Goal: Task Accomplishment & Management: Complete application form

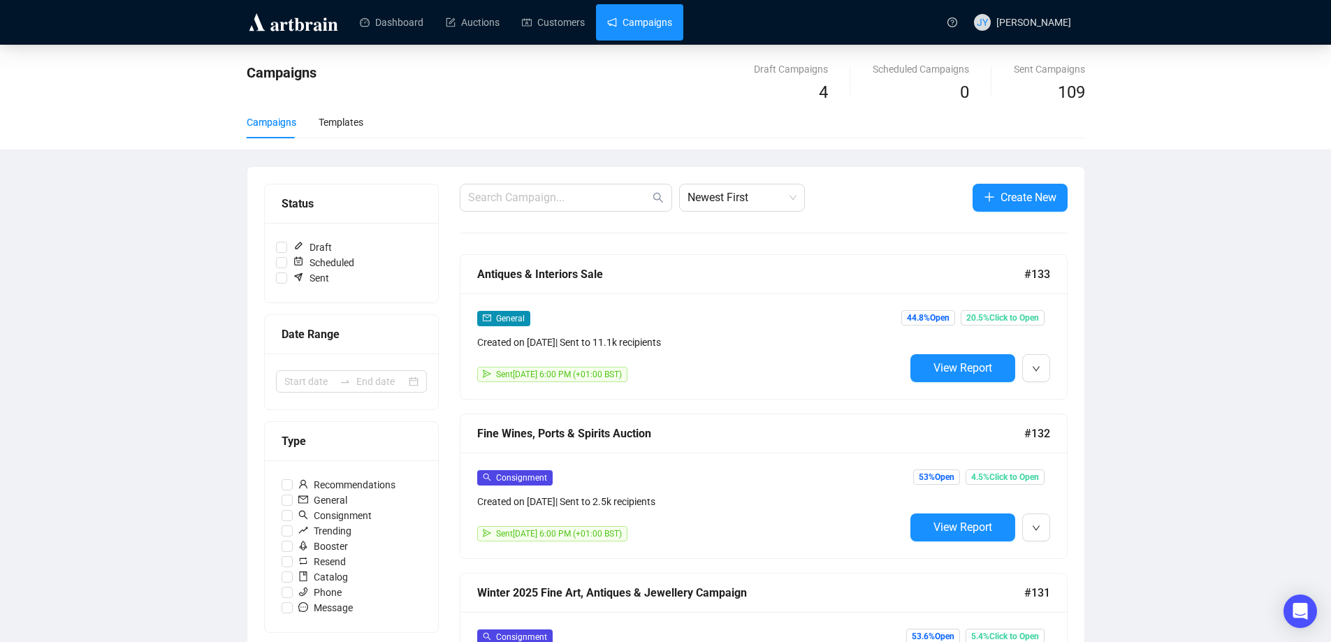
click at [635, 29] on link "Campaigns" at bounding box center [639, 22] width 65 height 36
click at [1041, 200] on span "Create New" at bounding box center [1028, 197] width 56 height 17
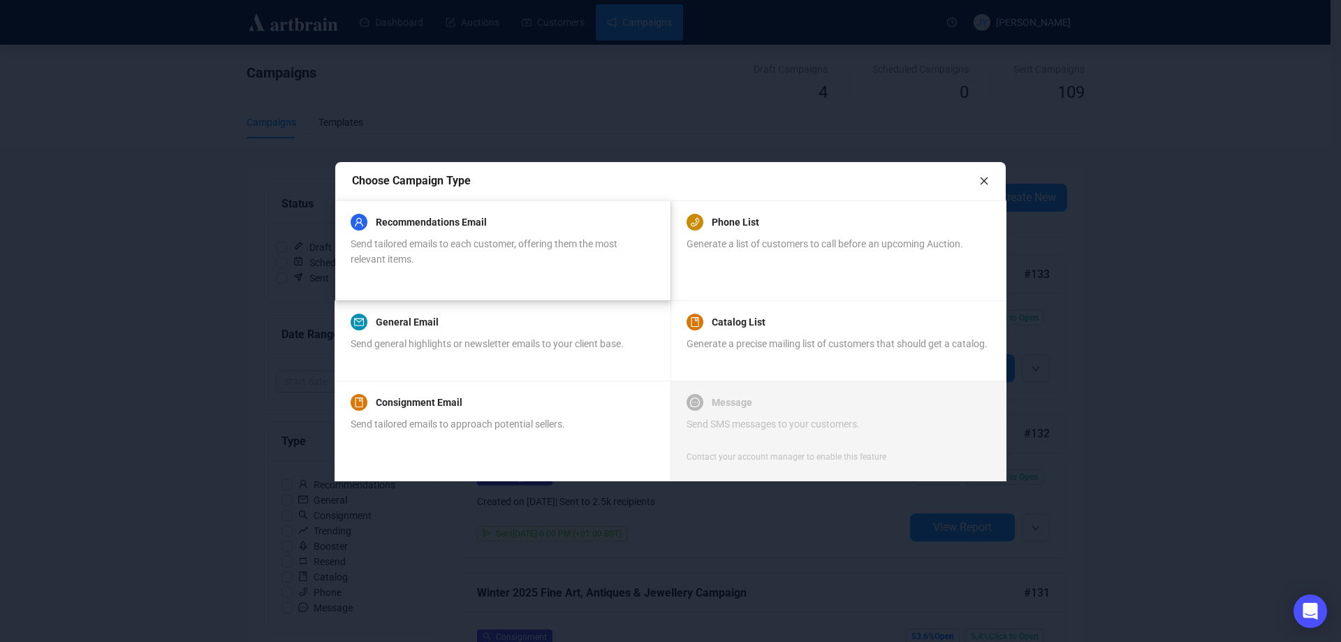
click at [495, 248] on span "Send tailored emails to each customer, offering them the most relevant items." at bounding box center [484, 251] width 267 height 27
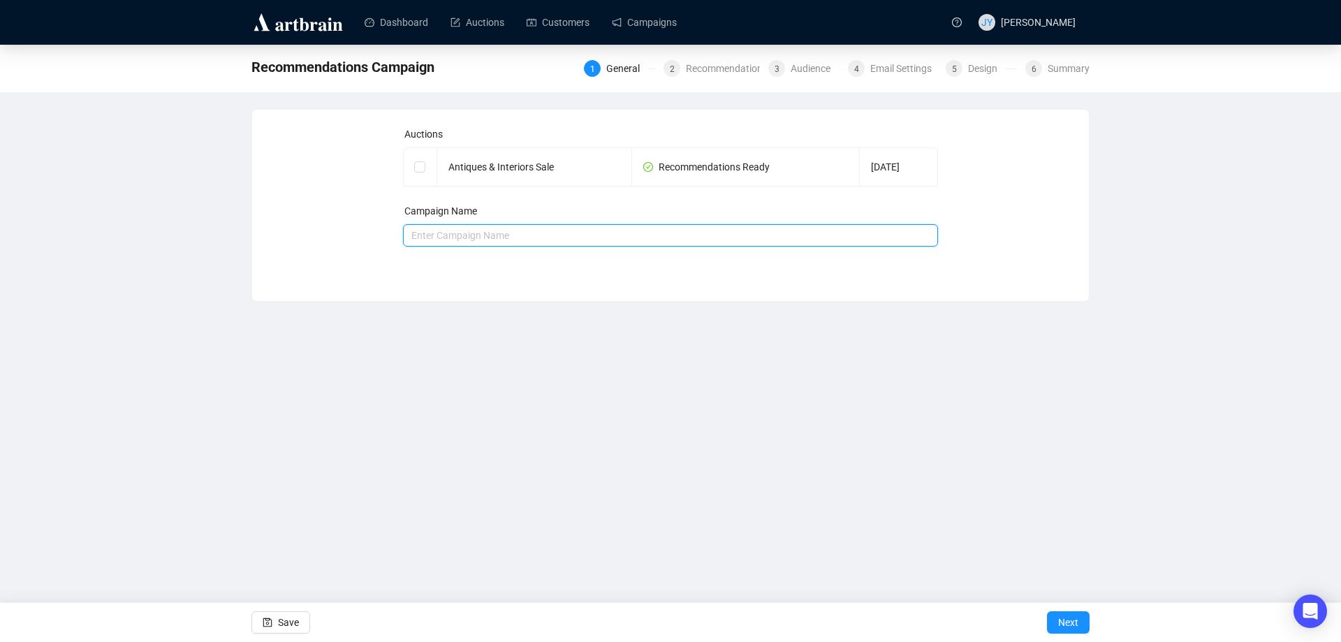
click at [461, 233] on input "text" at bounding box center [671, 235] width 536 height 22
type input "Antiques & Interiors Sale"
click at [1063, 620] on span "Next" at bounding box center [1068, 622] width 20 height 39
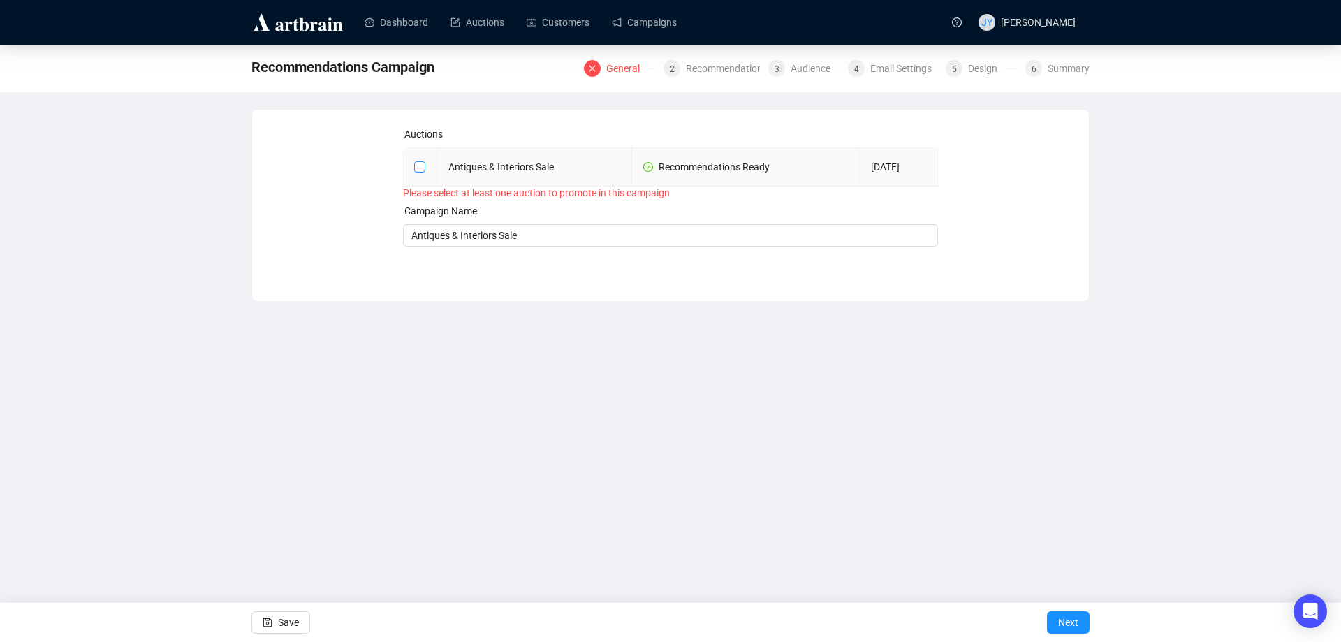
click at [423, 164] on input "checkbox" at bounding box center [419, 166] width 10 height 10
checkbox input "true"
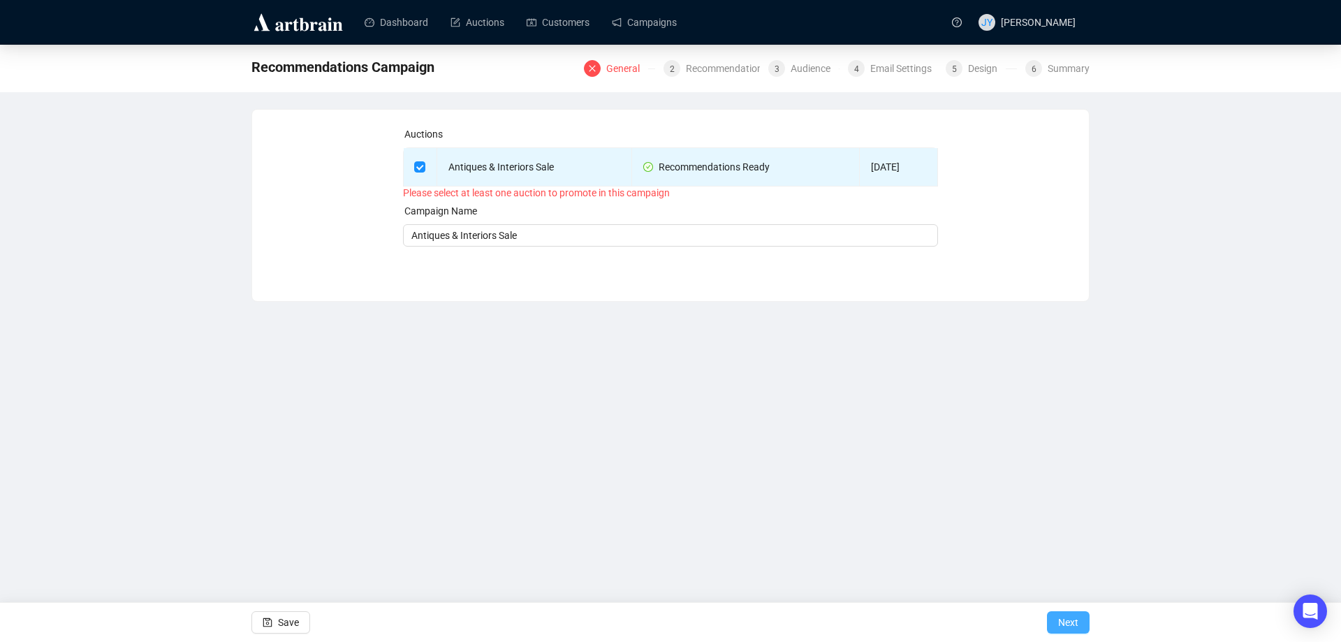
click at [1071, 618] on span "Next" at bounding box center [1068, 622] width 20 height 39
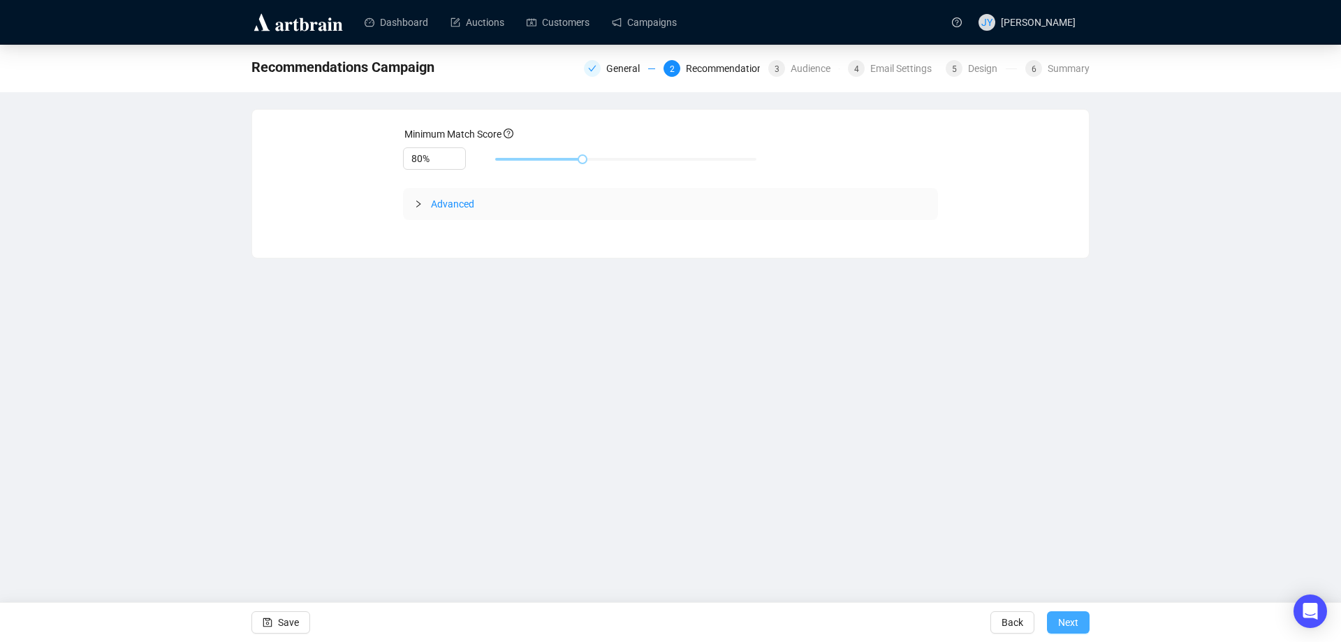
click at [1072, 618] on span "Next" at bounding box center [1068, 622] width 20 height 39
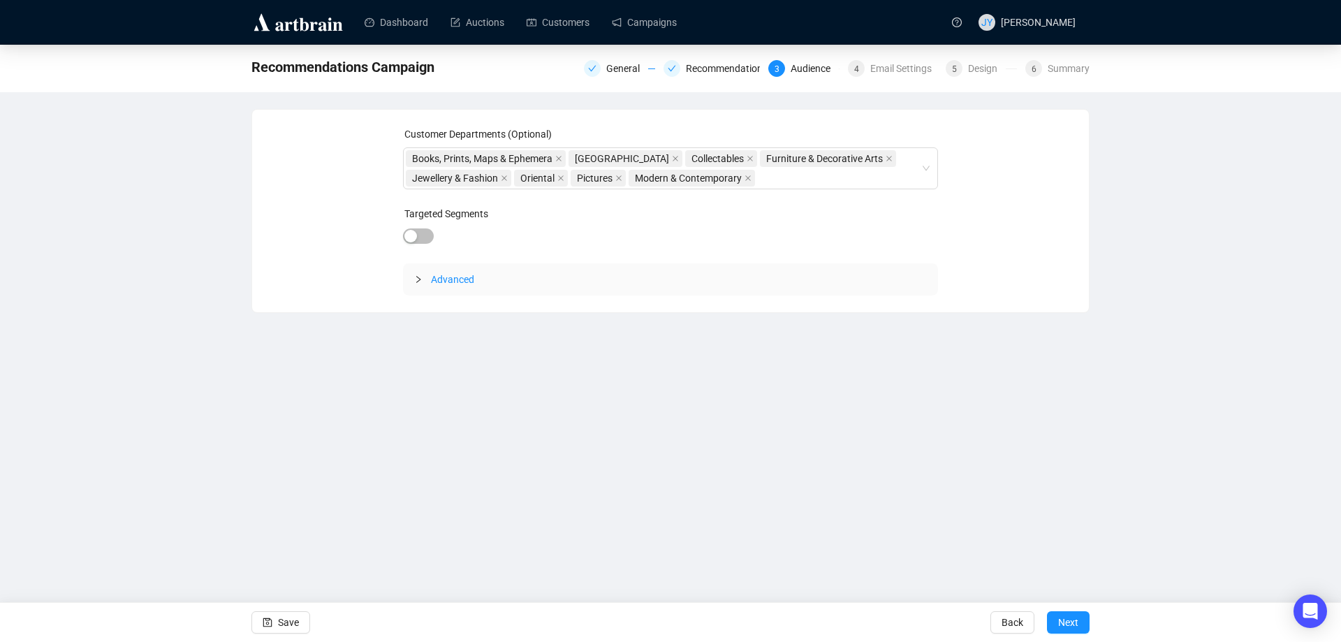
click at [1072, 618] on span "Next" at bounding box center [1068, 622] width 20 height 39
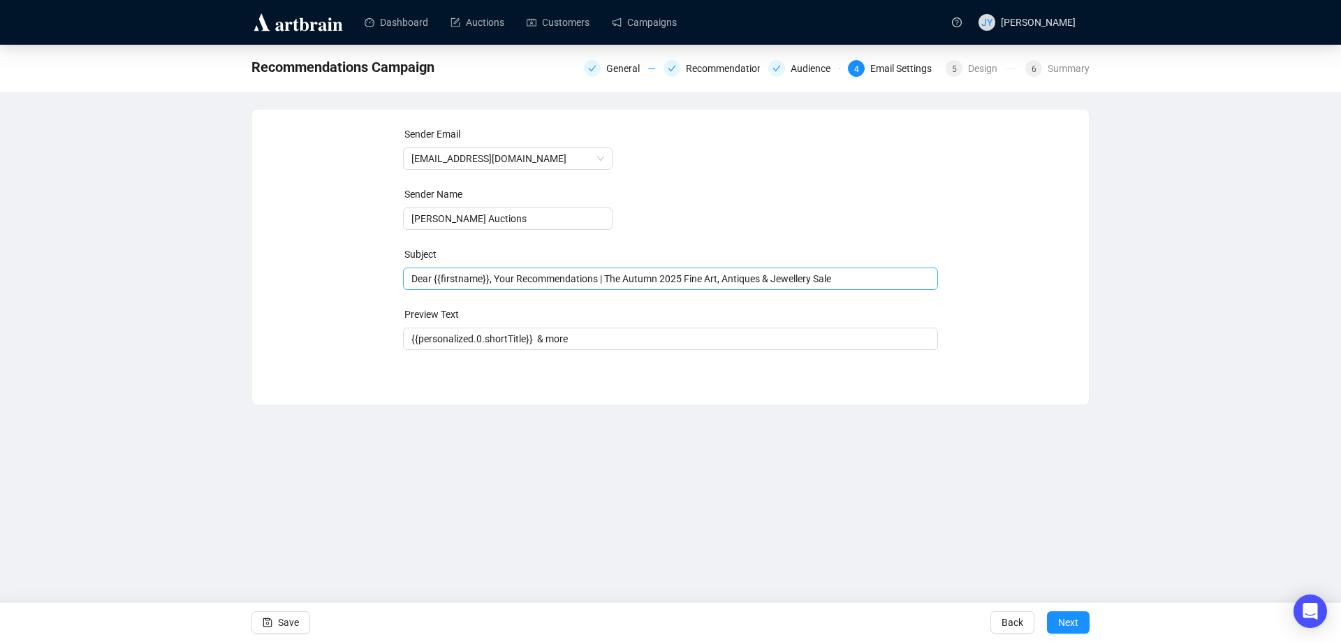
click at [618, 279] on span "Dear {{firstname}}, Your Recommendations | The Autumn 2025 Fine Art, Antiques &…" at bounding box center [671, 278] width 536 height 11
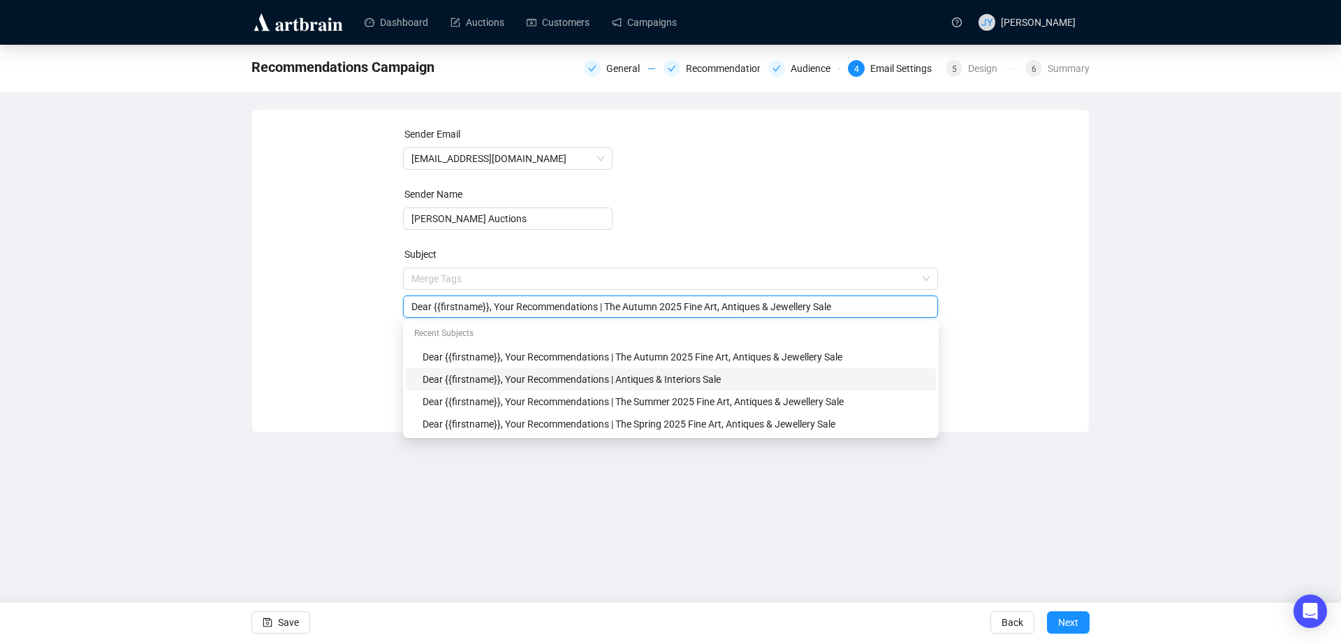
click at [657, 380] on div "Dear {{firstname}}, Your Recommendations | Antiques & Interiors Sale" at bounding box center [675, 379] width 505 height 15
type input "Dear {{firstname}}, Your Recommendations | Antiques & Interiors Sale"
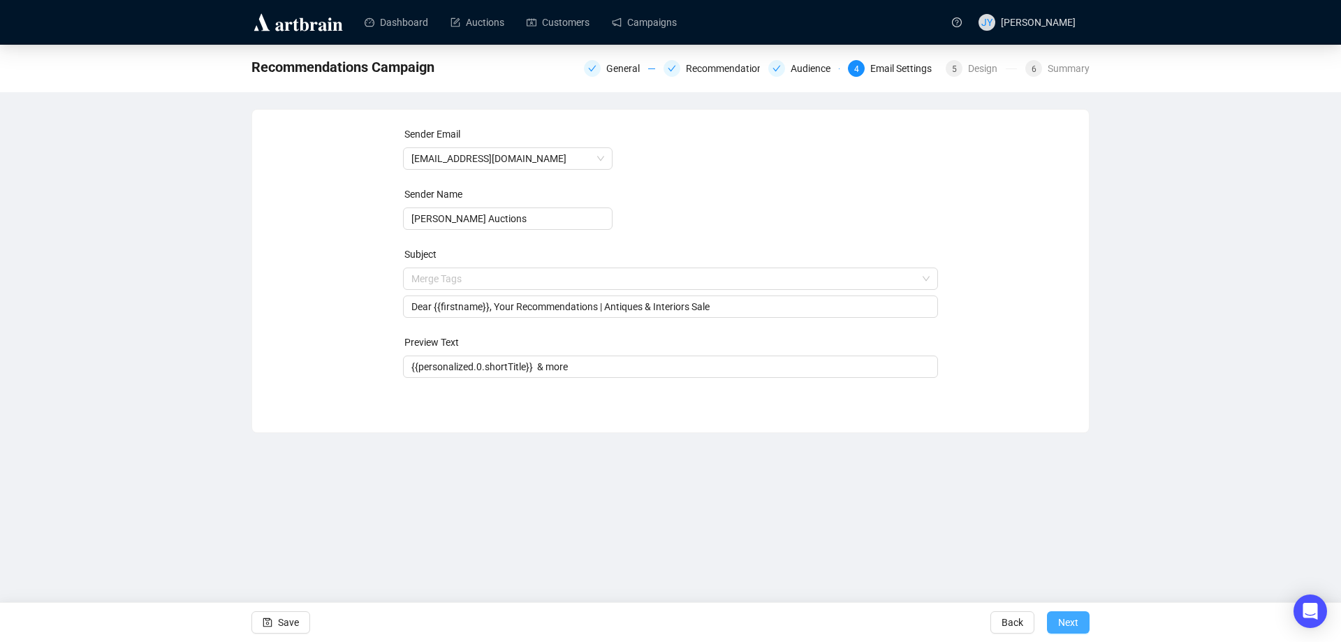
click at [1069, 616] on span "Next" at bounding box center [1068, 622] width 20 height 39
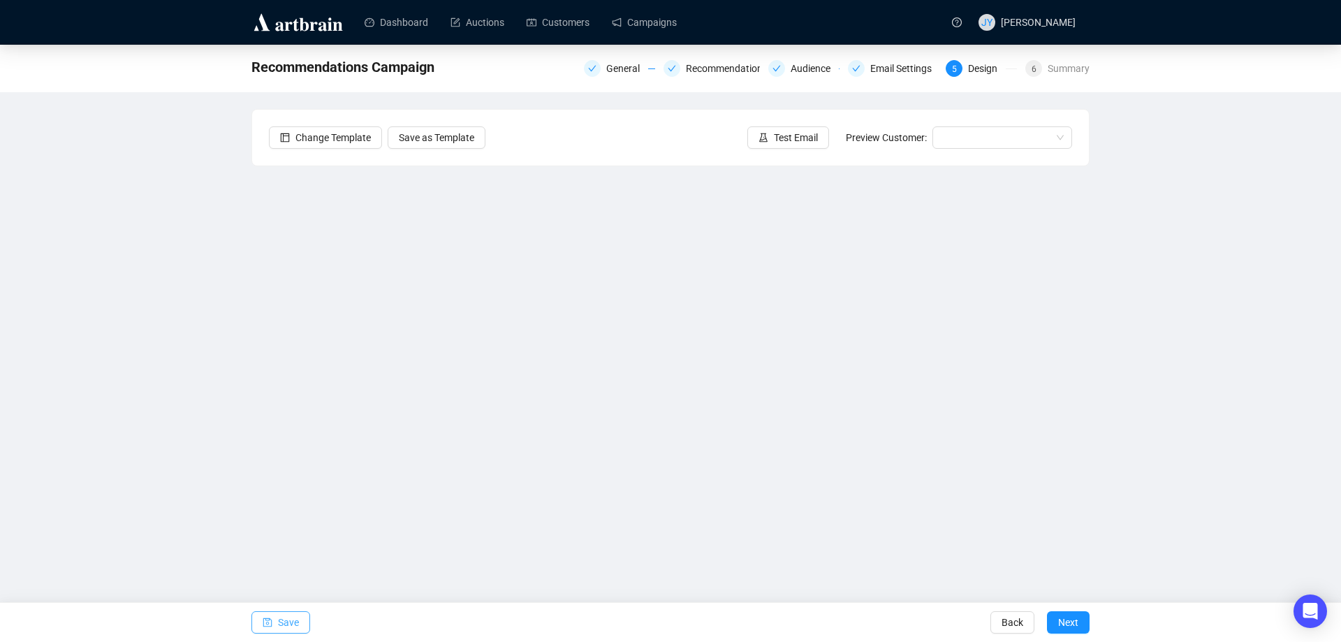
click at [296, 624] on span "Save" at bounding box center [288, 622] width 21 height 39
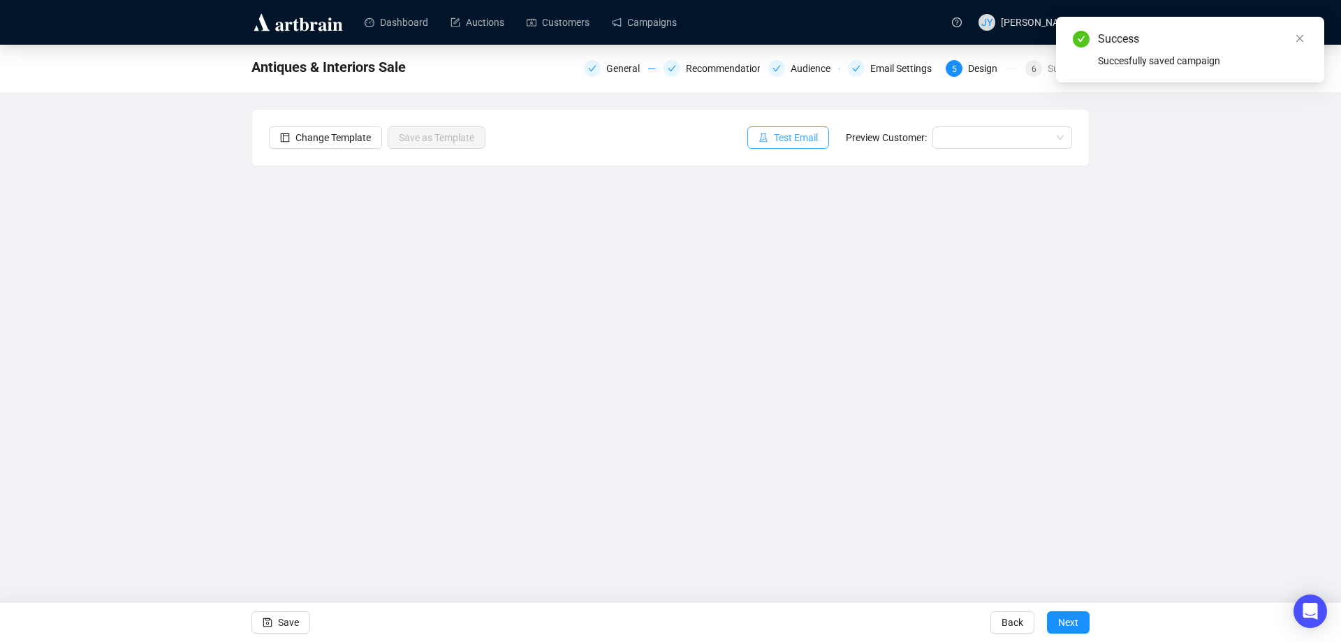
click at [778, 136] on span "Test Email" at bounding box center [796, 137] width 44 height 15
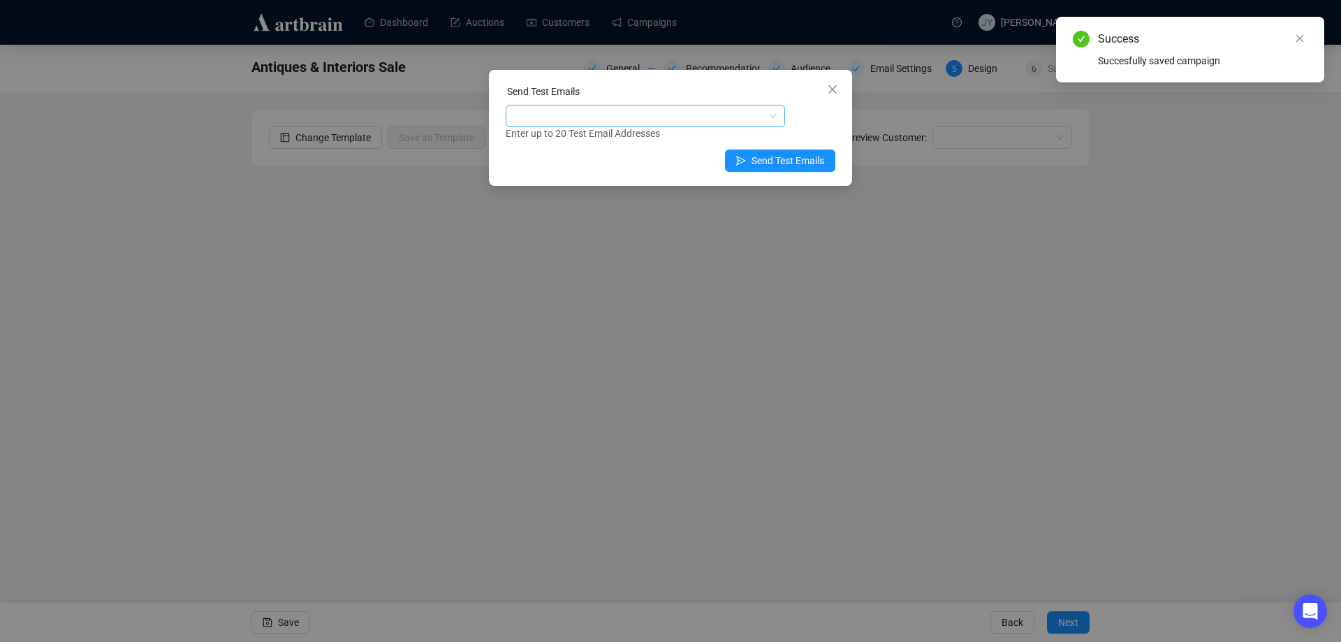
click at [652, 115] on div at bounding box center [638, 116] width 259 height 20
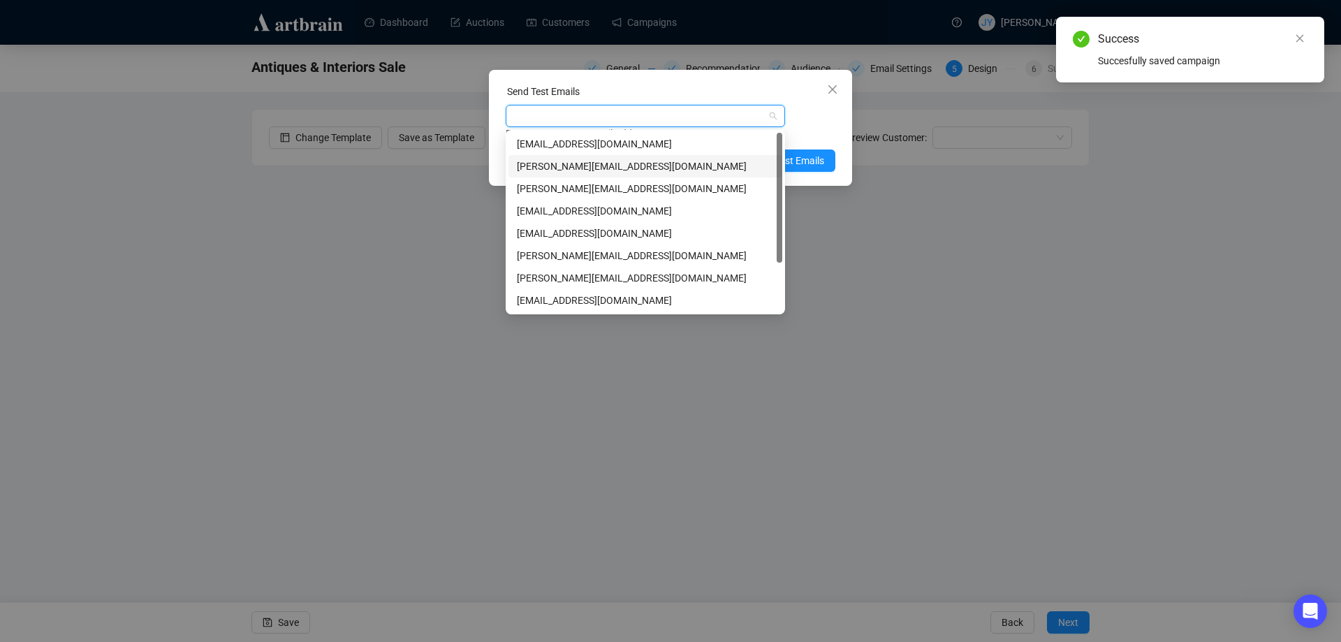
click at [583, 162] on div "[PERSON_NAME][EMAIL_ADDRESS][DOMAIN_NAME]" at bounding box center [645, 166] width 257 height 15
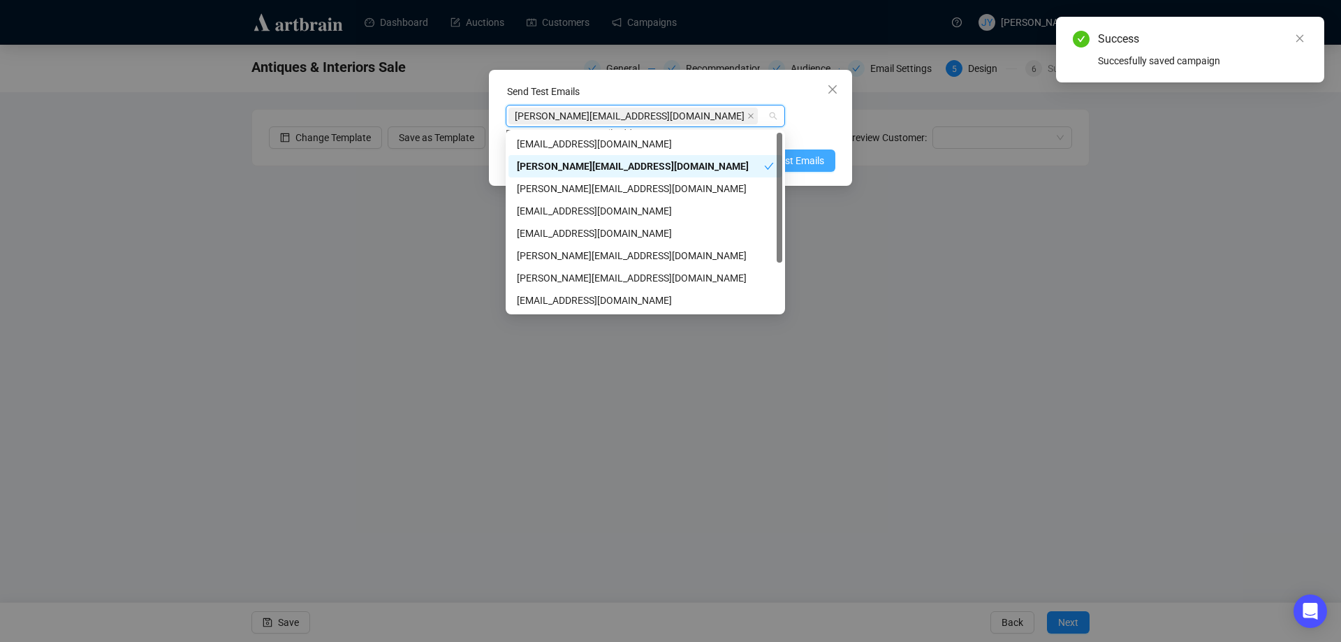
click at [805, 156] on span "Send Test Emails" at bounding box center [788, 160] width 73 height 15
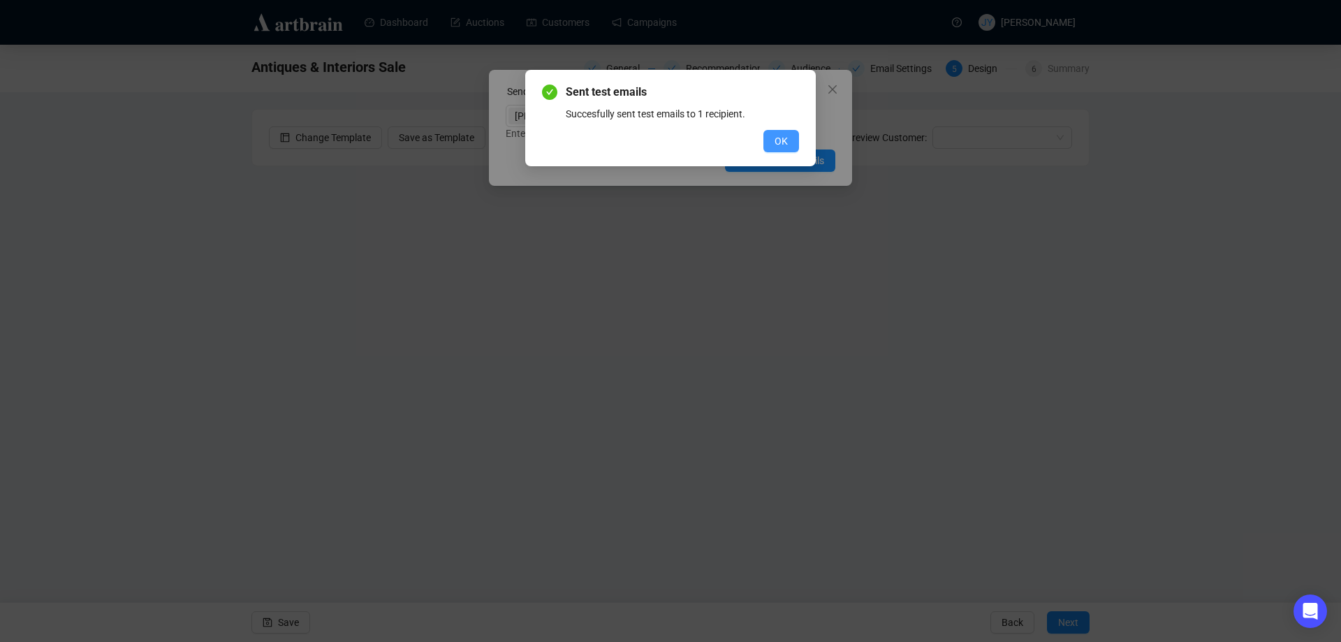
click at [787, 149] on button "OK" at bounding box center [782, 141] width 36 height 22
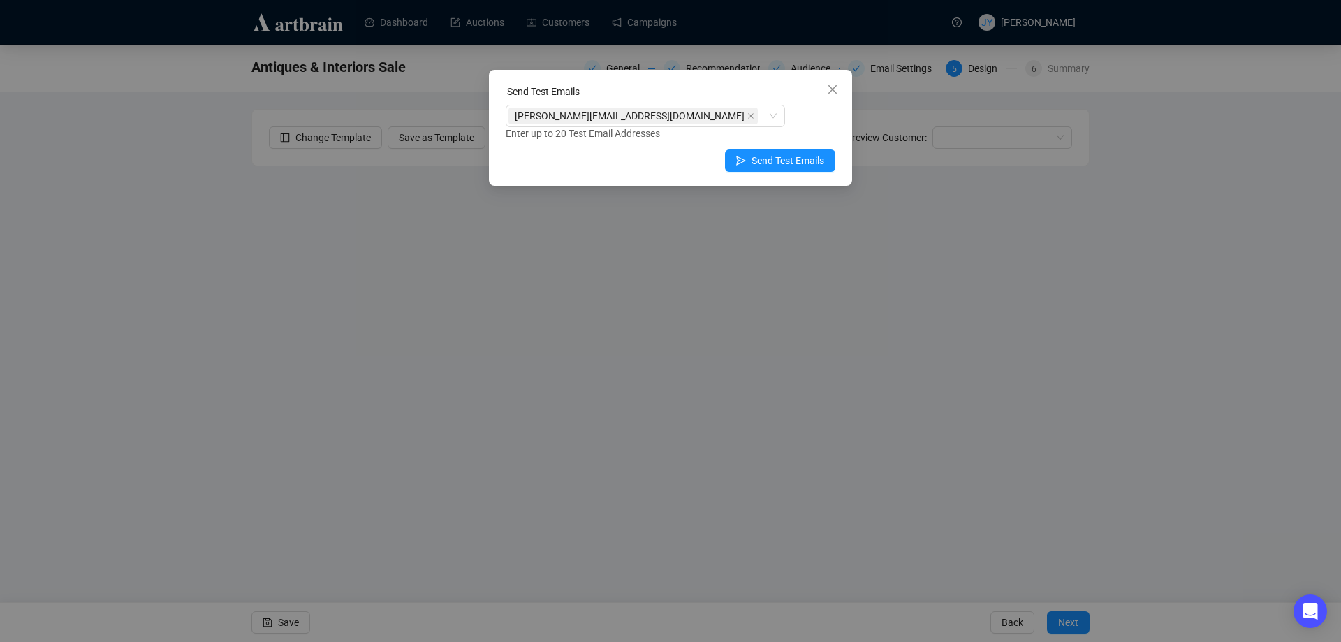
click at [647, 266] on div "Send Test Emails [PERSON_NAME][EMAIL_ADDRESS][DOMAIN_NAME] Enter up to 20 Test …" at bounding box center [670, 321] width 1341 height 642
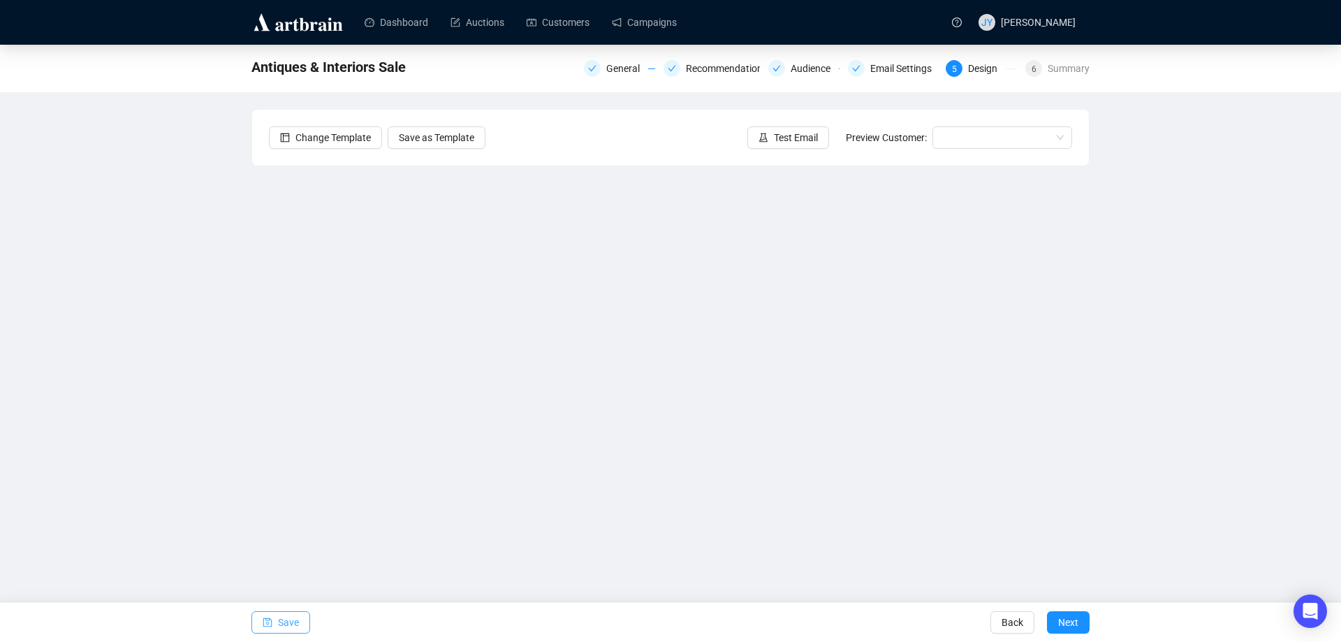
click at [286, 625] on span "Save" at bounding box center [288, 622] width 21 height 39
click at [270, 628] on span "button" at bounding box center [268, 622] width 10 height 39
click at [289, 618] on span "Save" at bounding box center [288, 622] width 21 height 39
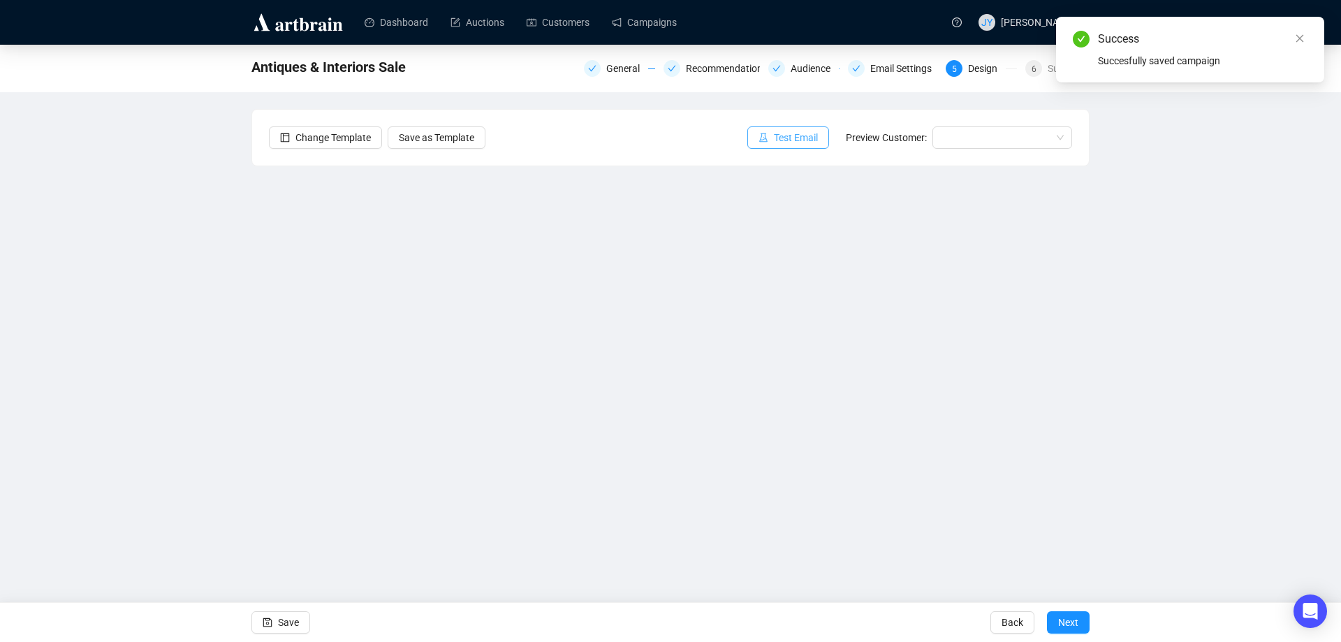
click at [806, 136] on span "Test Email" at bounding box center [796, 137] width 44 height 15
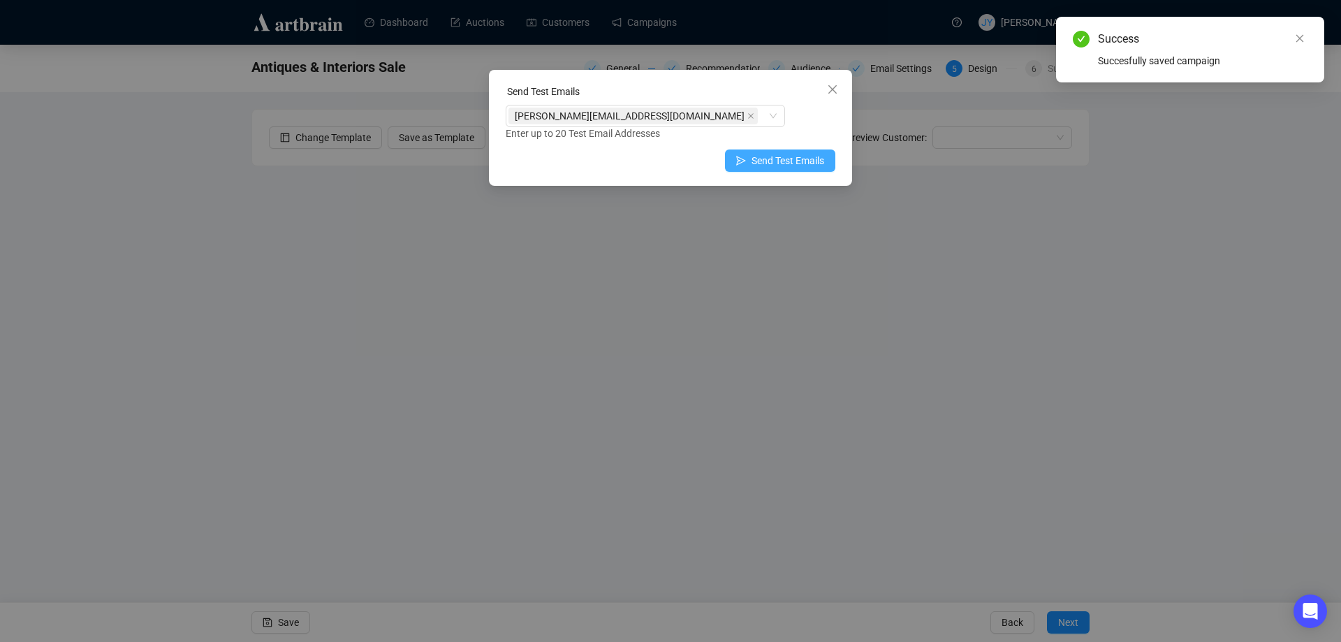
click at [799, 155] on span "Send Test Emails" at bounding box center [788, 160] width 73 height 15
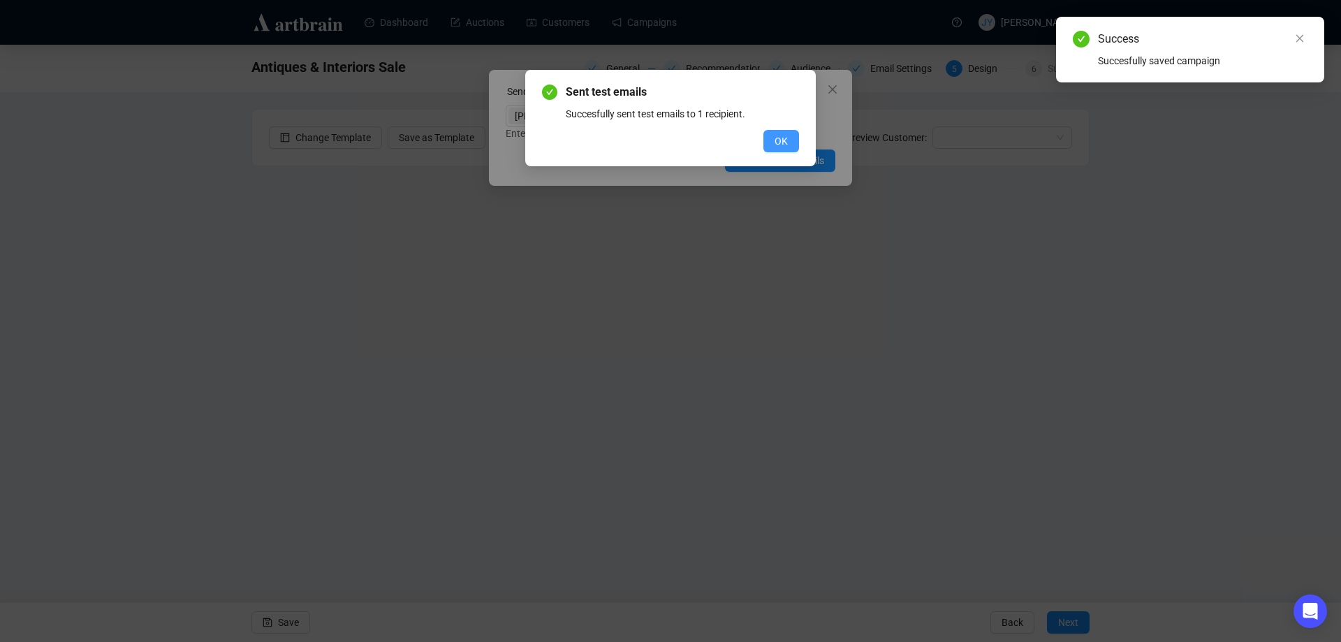
click at [777, 136] on span "OK" at bounding box center [781, 140] width 13 height 15
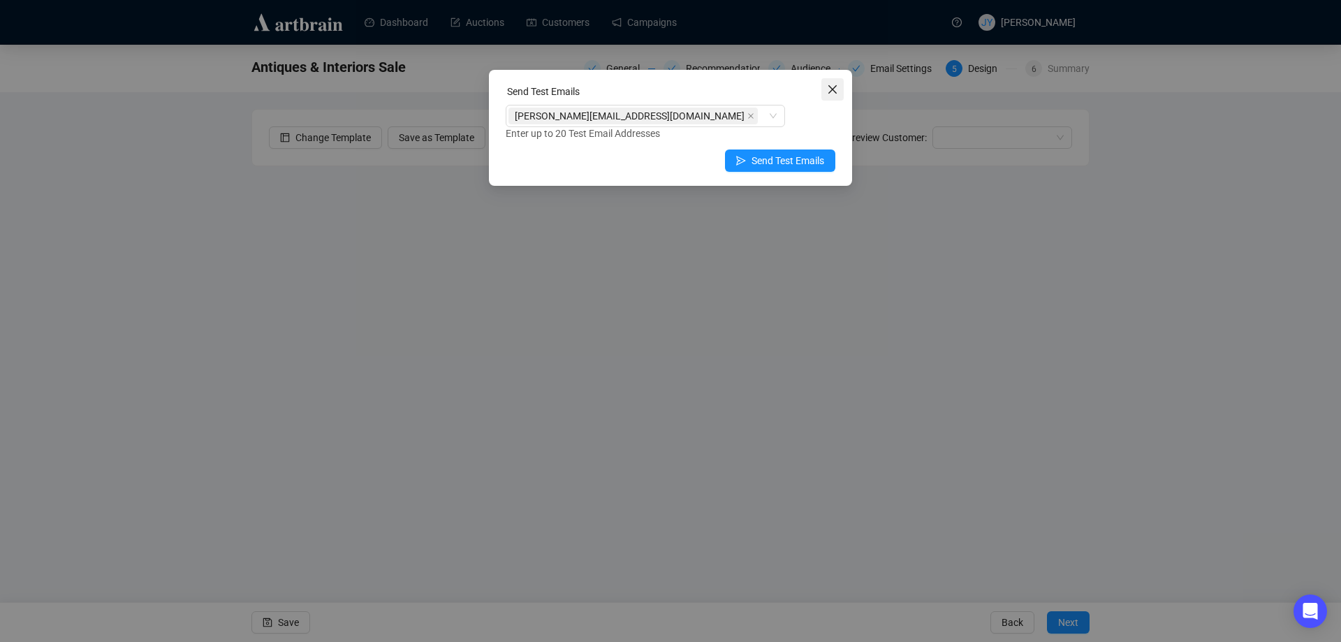
click at [827, 89] on icon "close" at bounding box center [832, 89] width 11 height 11
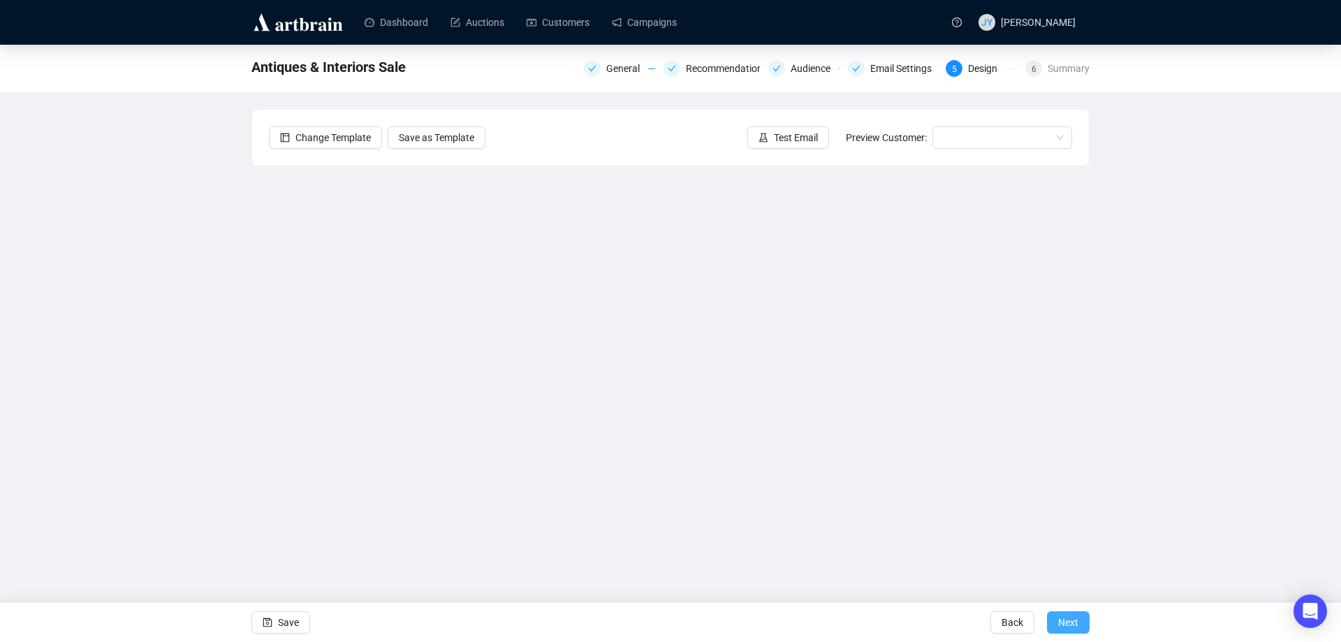
click at [1061, 622] on span "Next" at bounding box center [1068, 622] width 20 height 39
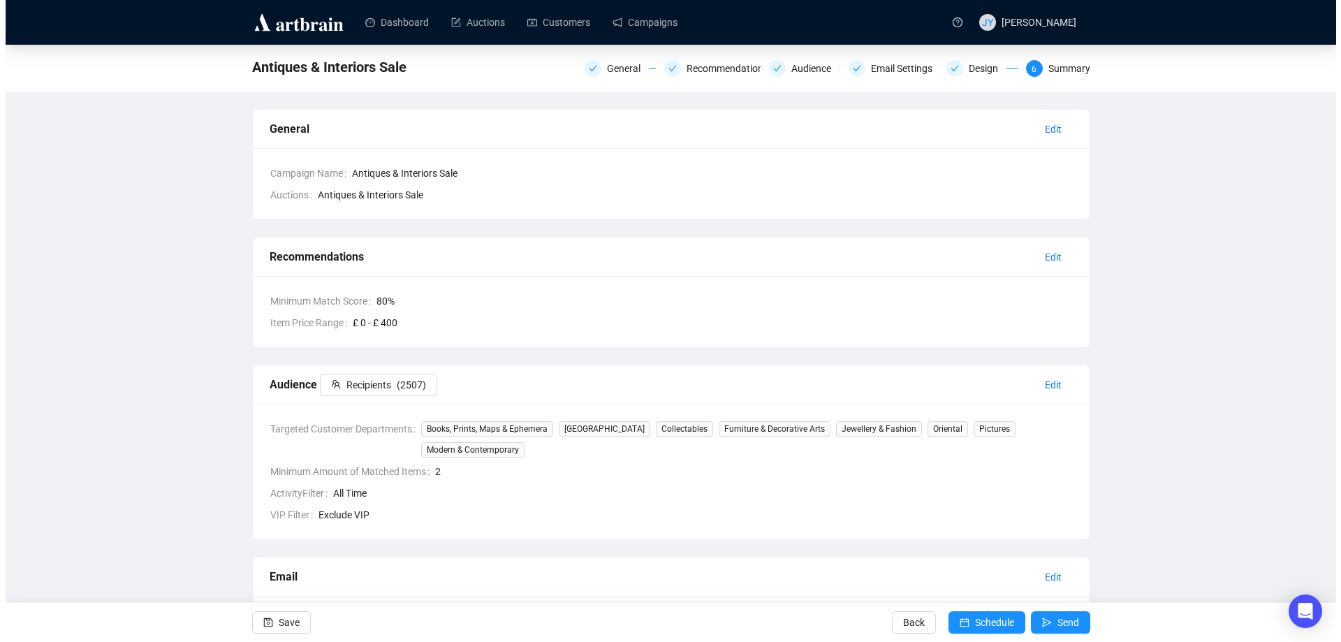
scroll to position [210, 0]
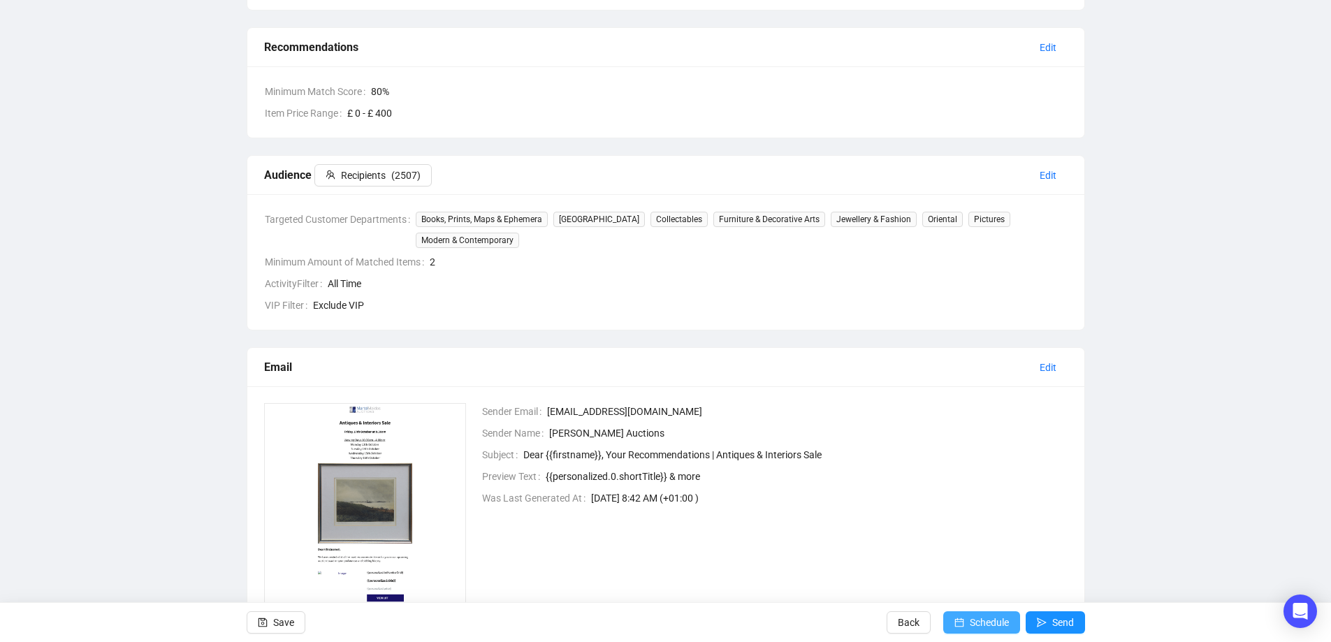
click at [973, 614] on span "Schedule" at bounding box center [989, 622] width 39 height 39
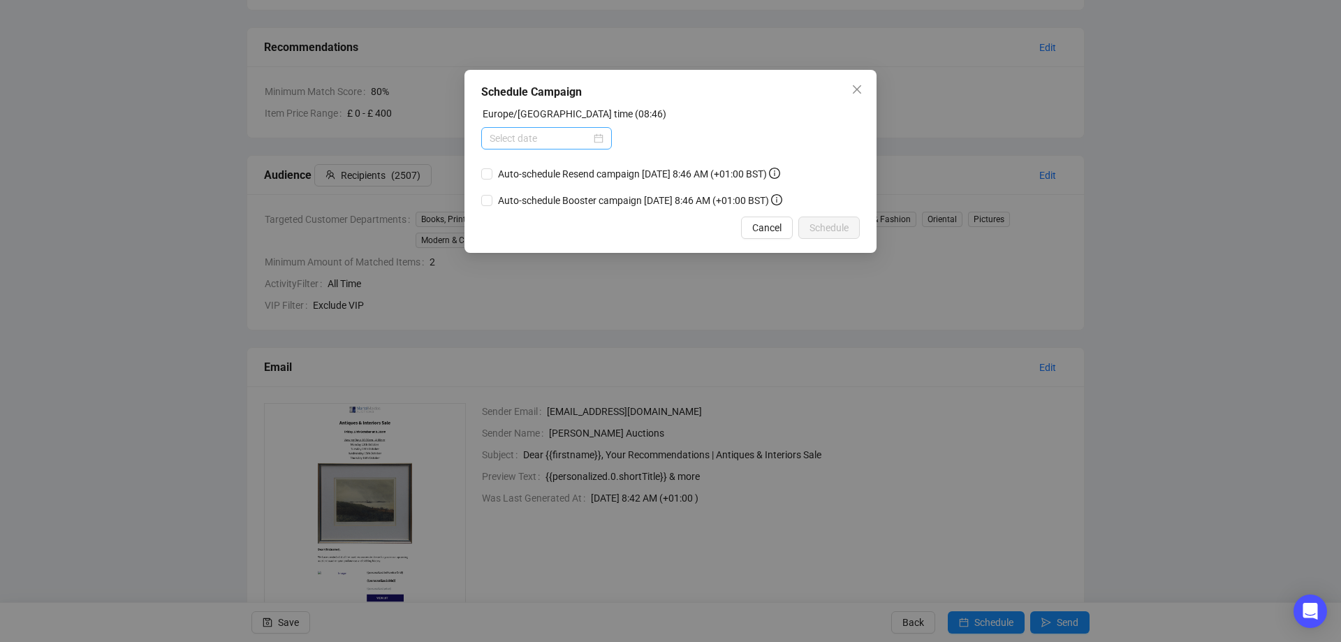
click at [595, 135] on div at bounding box center [547, 138] width 114 height 15
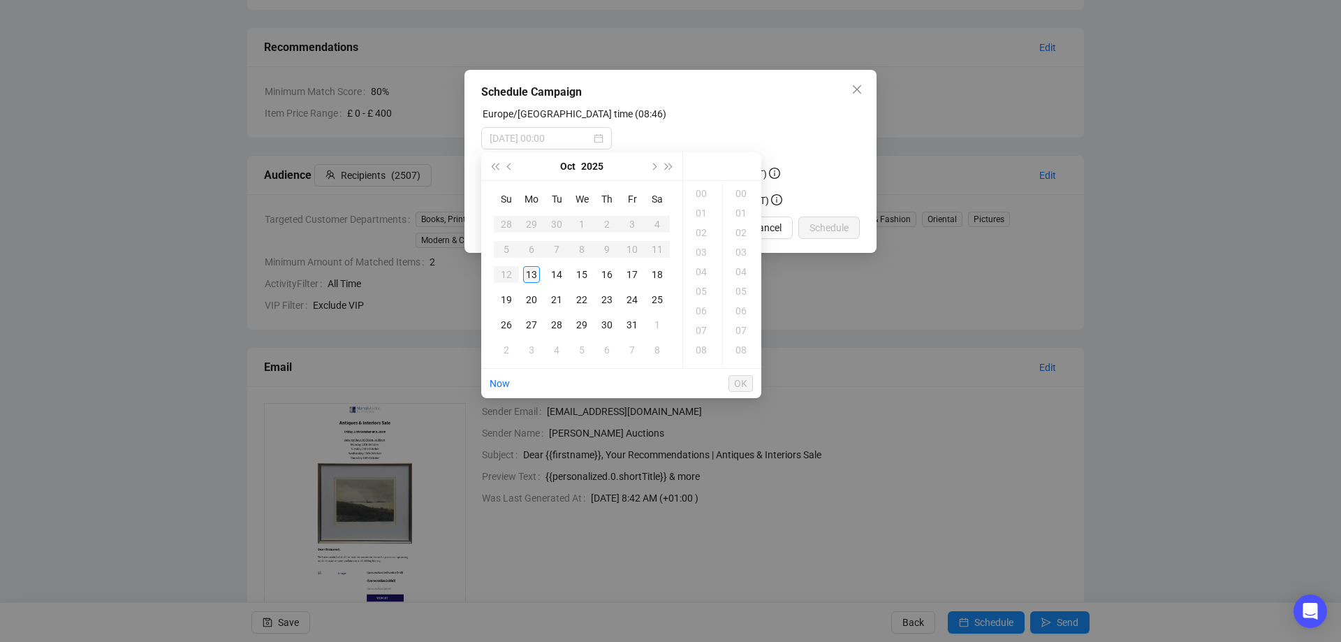
click at [533, 273] on div "13" at bounding box center [531, 274] width 17 height 17
click at [699, 298] on div "18" at bounding box center [703, 300] width 34 height 20
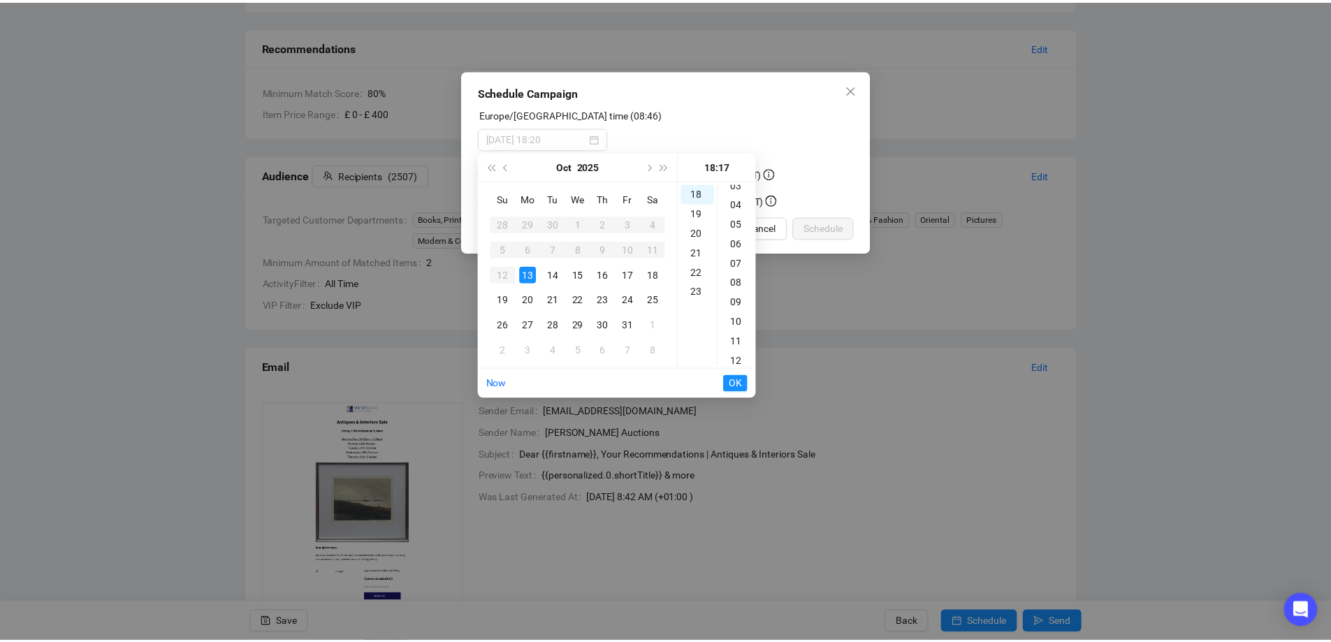
scroll to position [0, 0]
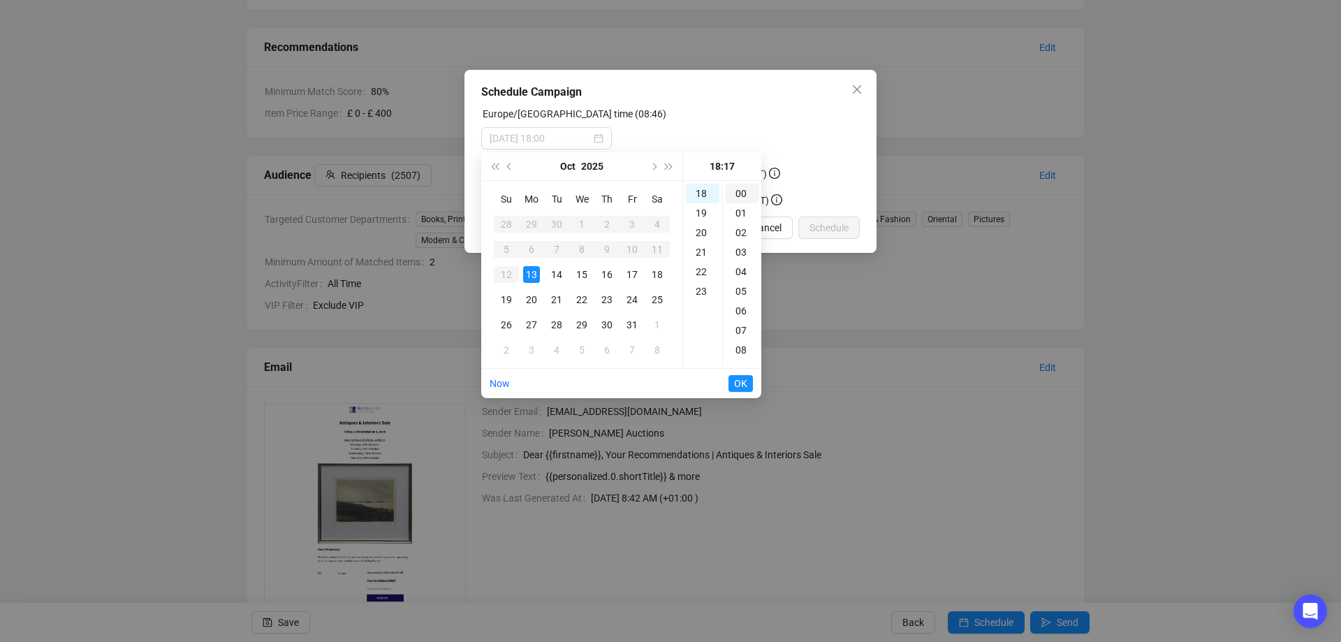
click at [738, 190] on div "00" at bounding box center [743, 194] width 34 height 20
type input "[DATE] 18:00"
click at [740, 381] on span "OK" at bounding box center [740, 383] width 13 height 27
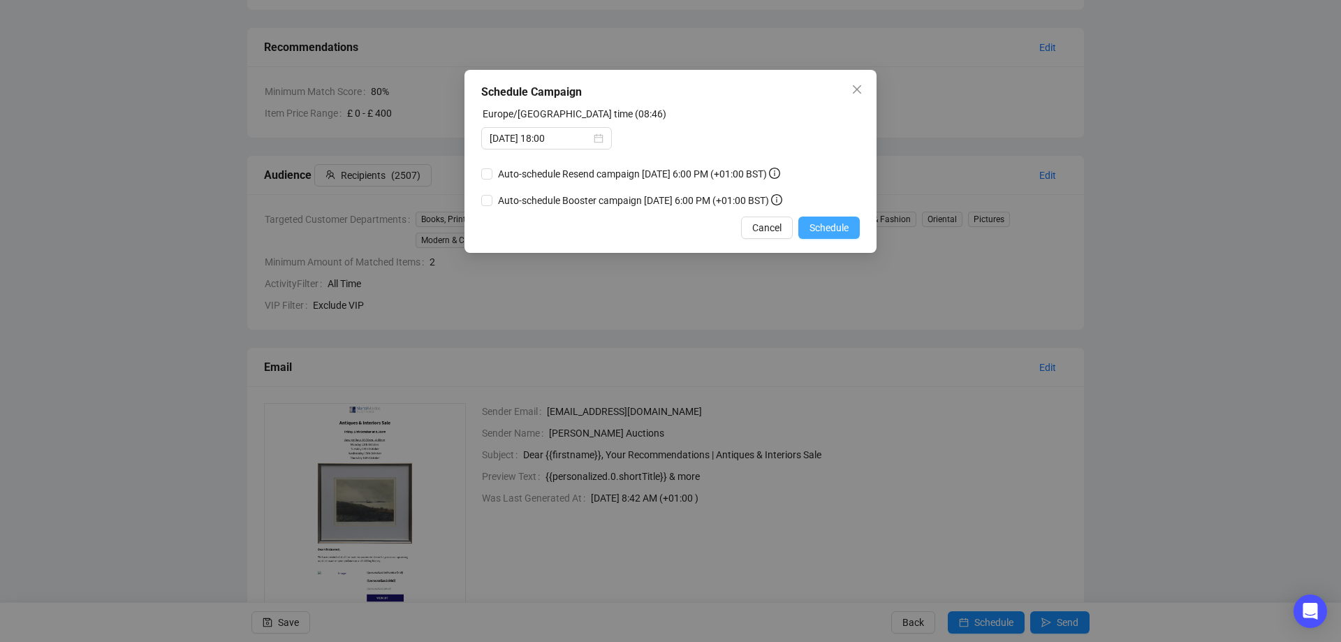
click at [839, 231] on span "Schedule" at bounding box center [829, 227] width 39 height 15
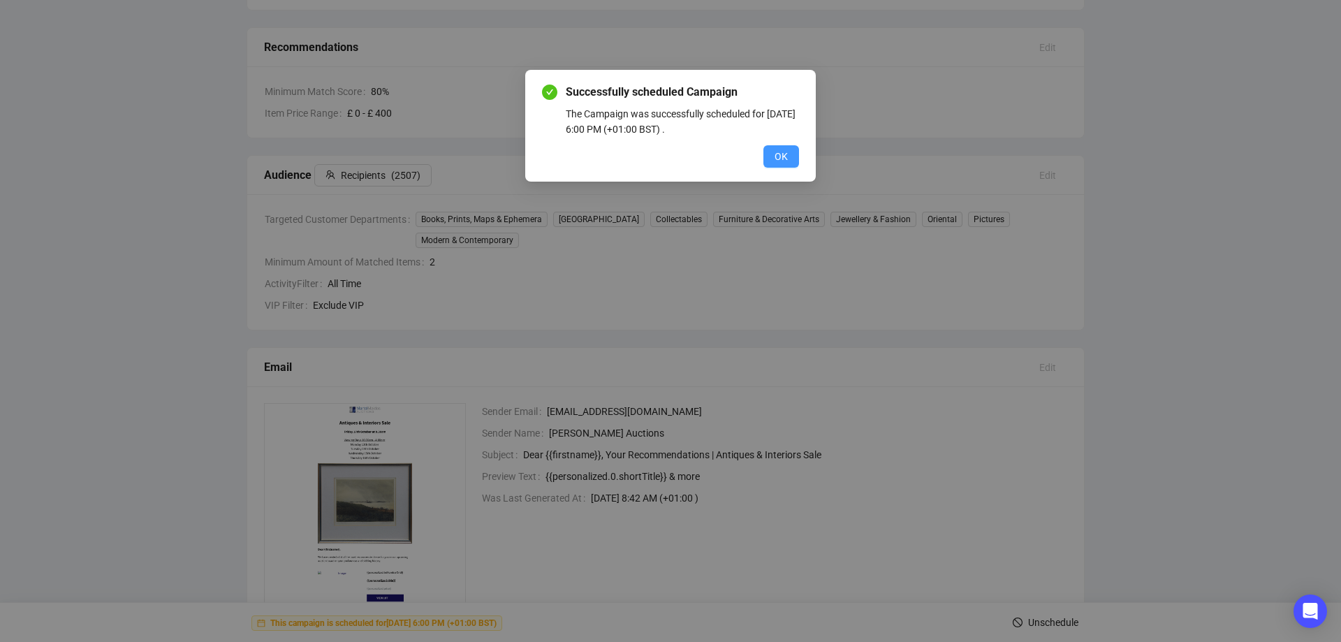
click at [787, 154] on span "OK" at bounding box center [781, 156] width 13 height 15
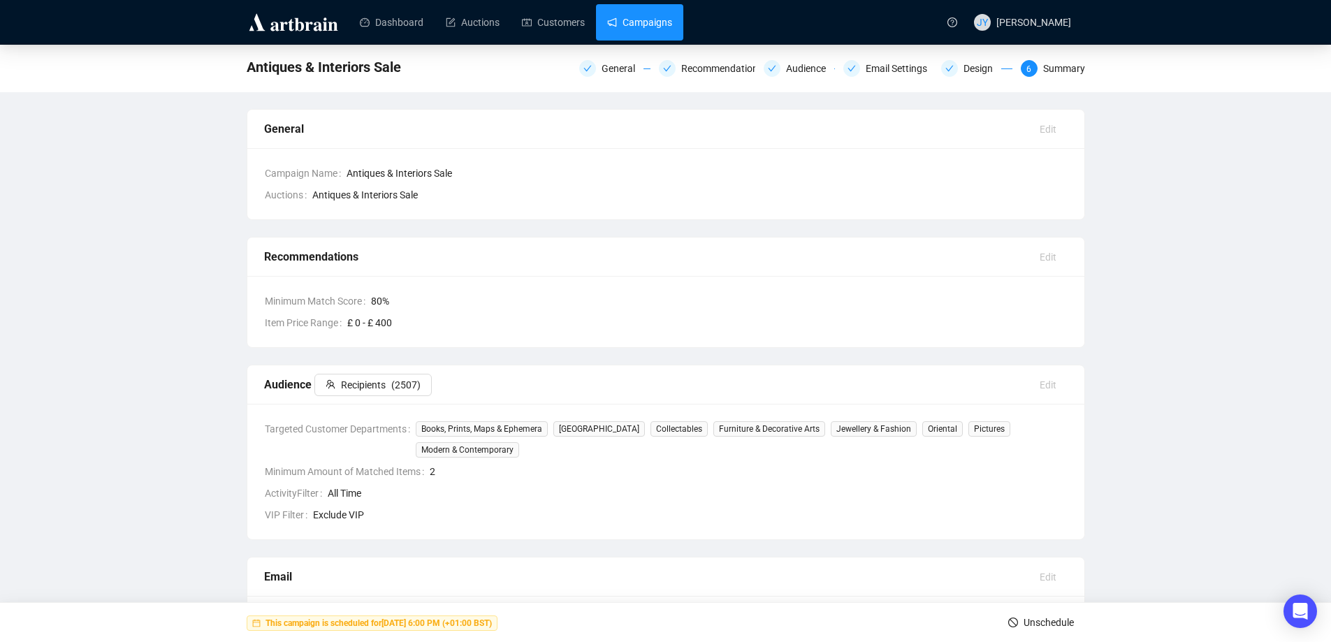
click at [648, 14] on link "Campaigns" at bounding box center [639, 22] width 65 height 36
